Goal: Transaction & Acquisition: Purchase product/service

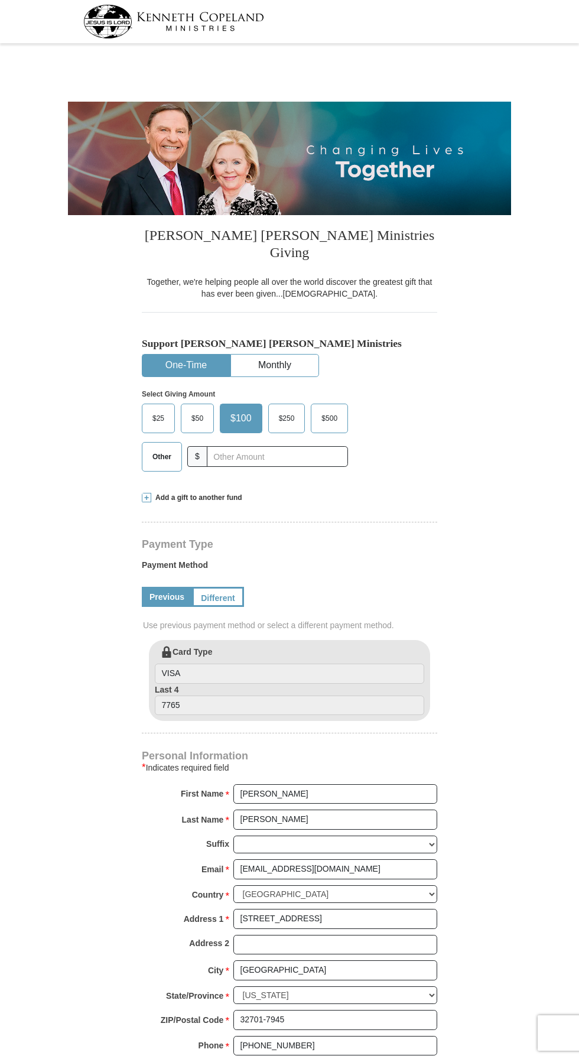
select select "FL"
click at [275, 446] on input "text" at bounding box center [277, 456] width 141 height 21
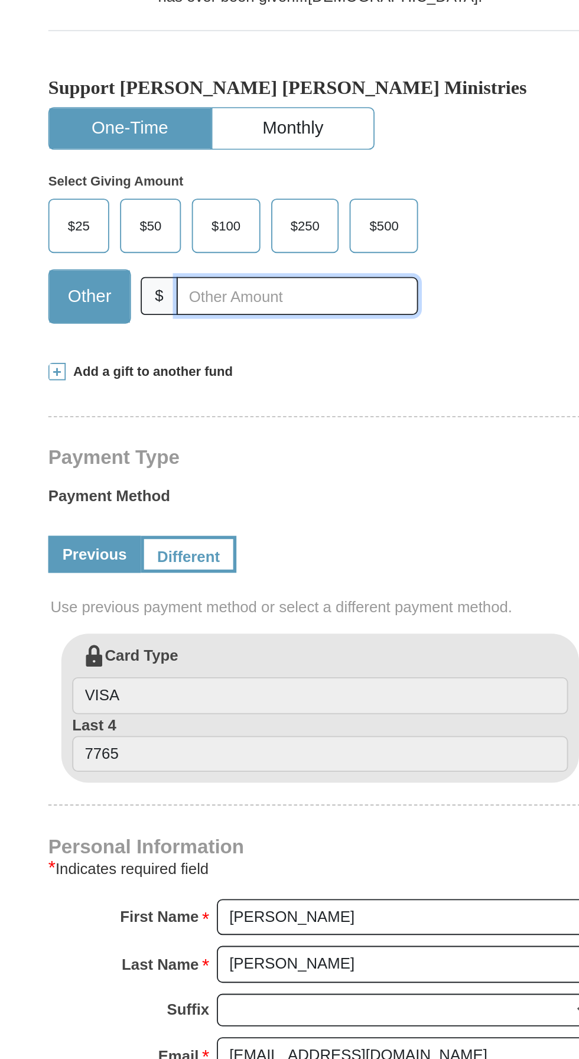
type input "80.00"
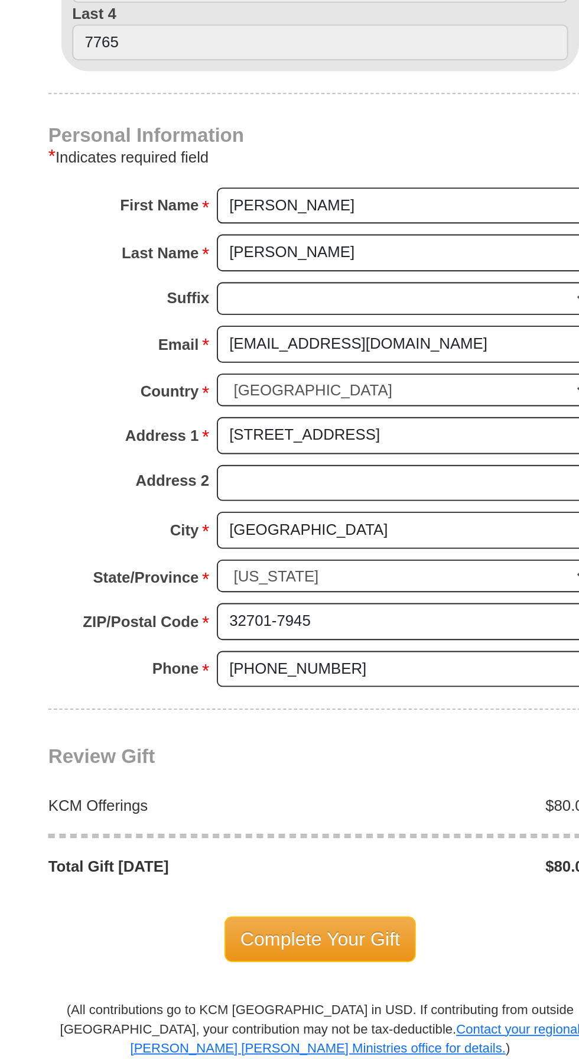
scroll to position [201, 0]
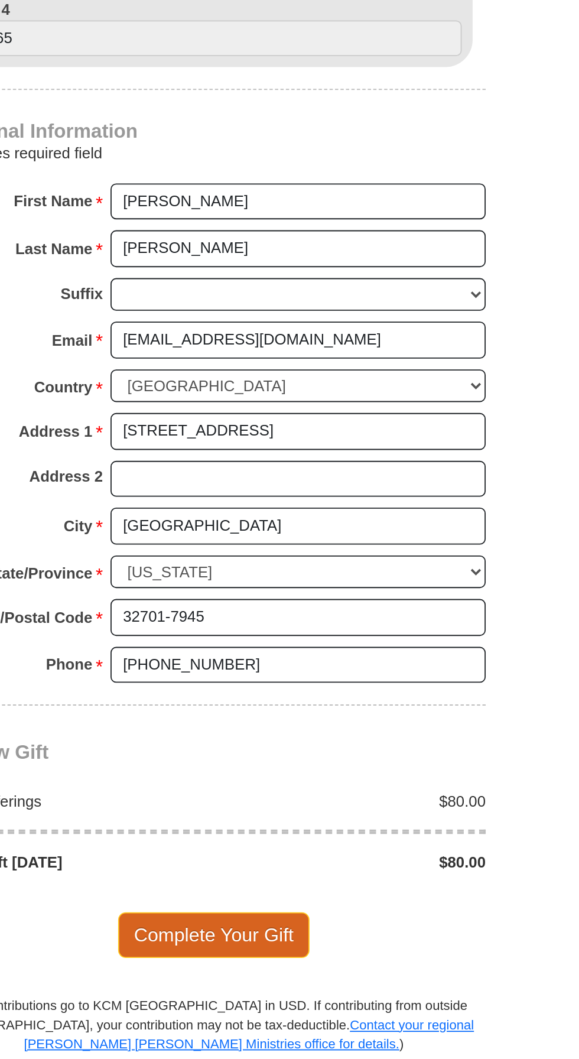
click at [271, 979] on span "Complete Your Gift" at bounding box center [290, 991] width 105 height 25
